Goal: Task Accomplishment & Management: Use online tool/utility

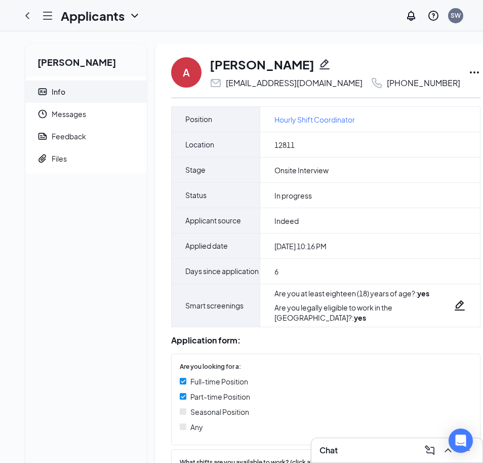
click at [469, 71] on icon "Ellipses" at bounding box center [475, 72] width 12 height 12
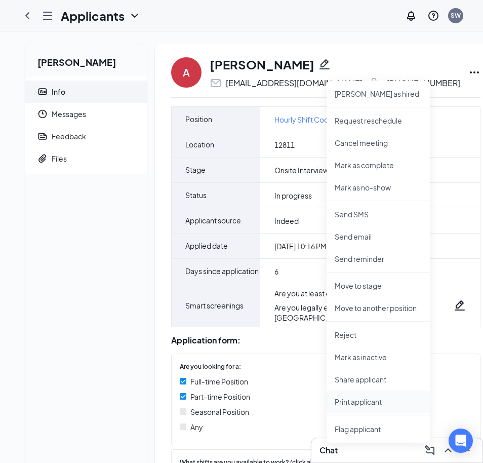
click at [386, 396] on li "Print applicant" at bounding box center [378, 402] width 103 height 22
